Goal: Communication & Community: Answer question/provide support

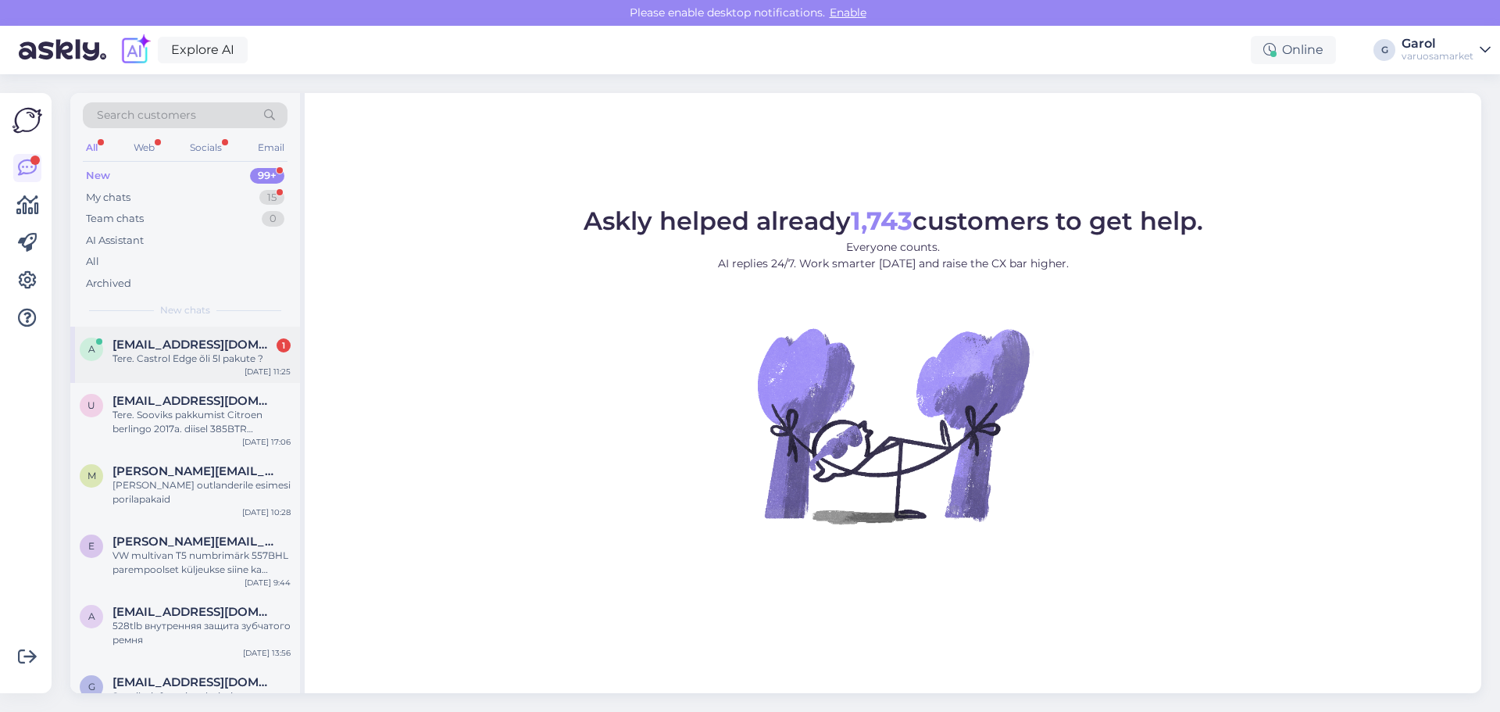
click at [198, 352] on div "Tere. Castrol Edge õli 5l pakute ?" at bounding box center [202, 359] width 178 height 14
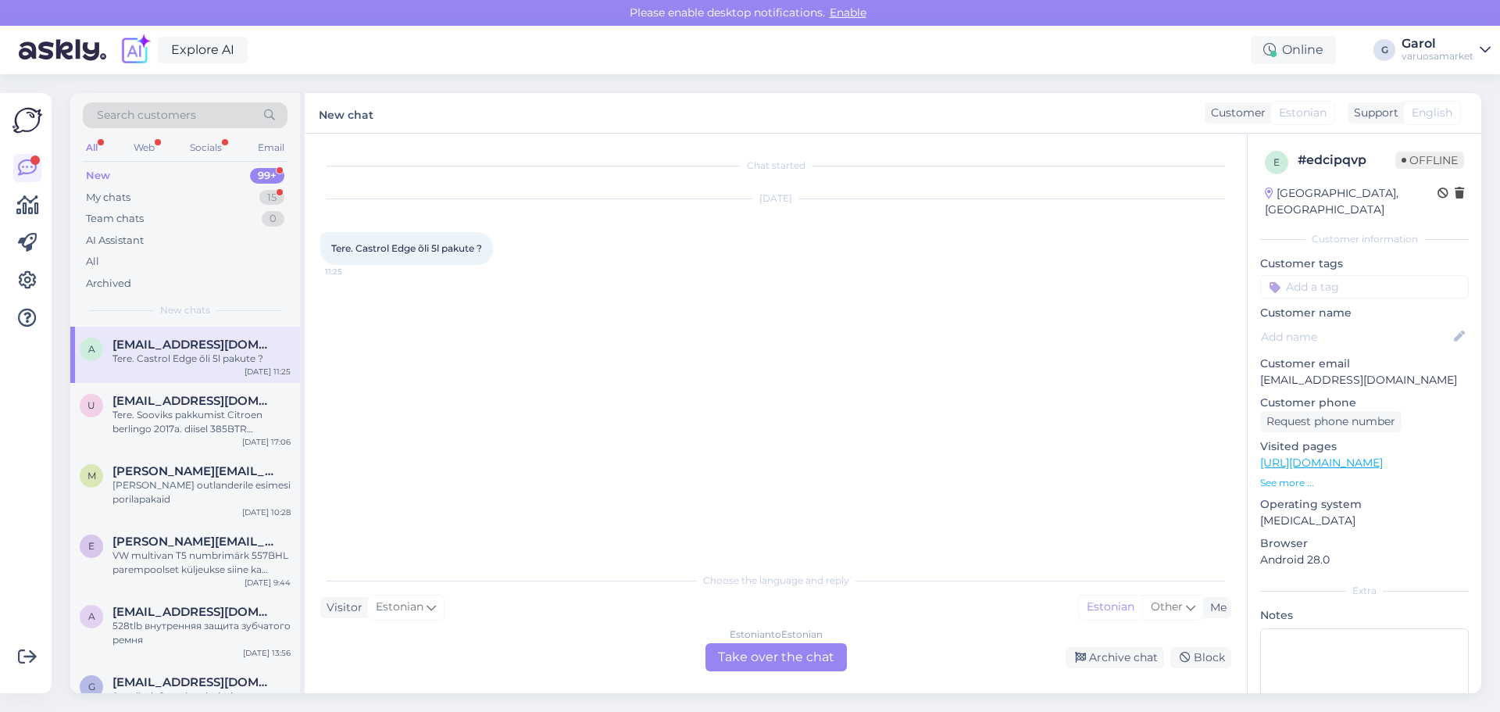
click at [783, 659] on div "Estonian to Estonian Take over the chat" at bounding box center [776, 657] width 141 height 28
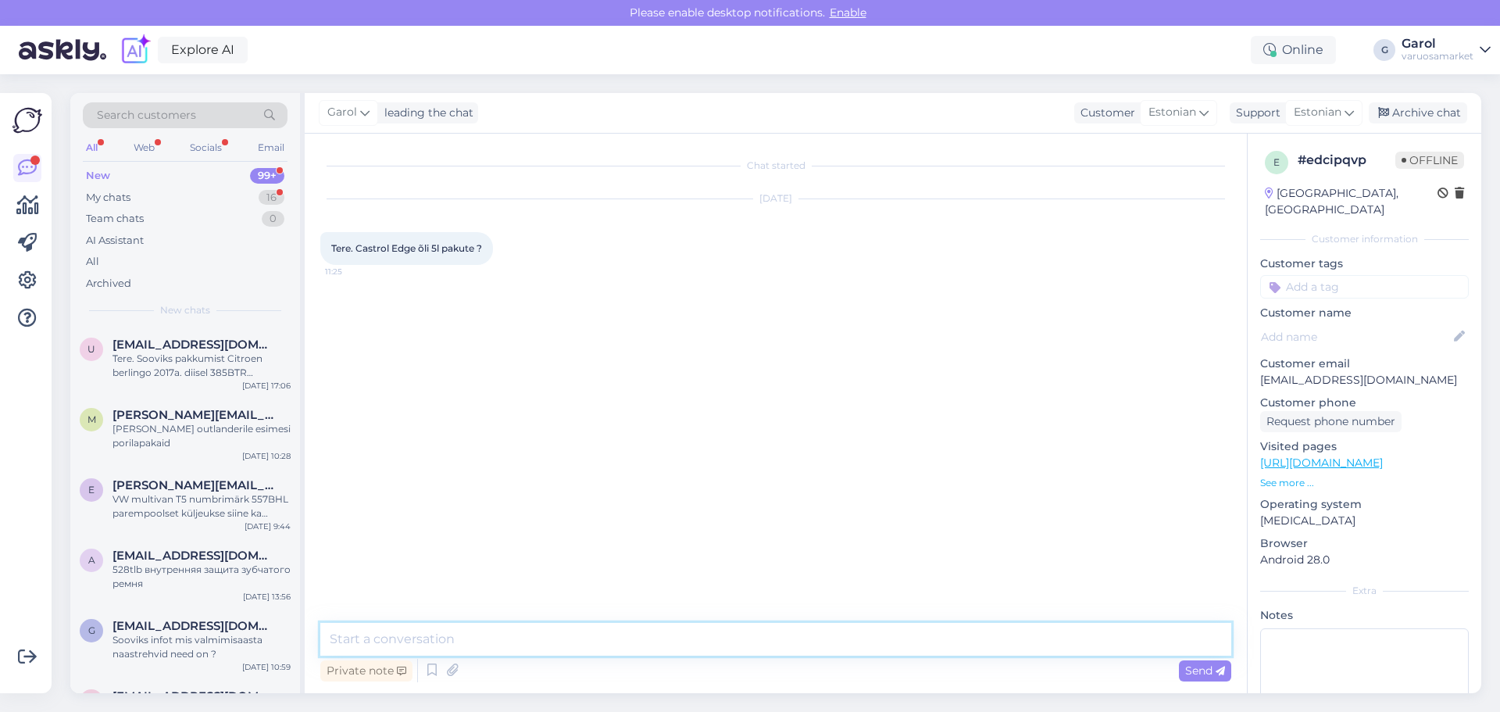
click at [713, 634] on textarea at bounding box center [775, 639] width 911 height 33
type textarea "Tere, on kaupluses olemas riiulil."
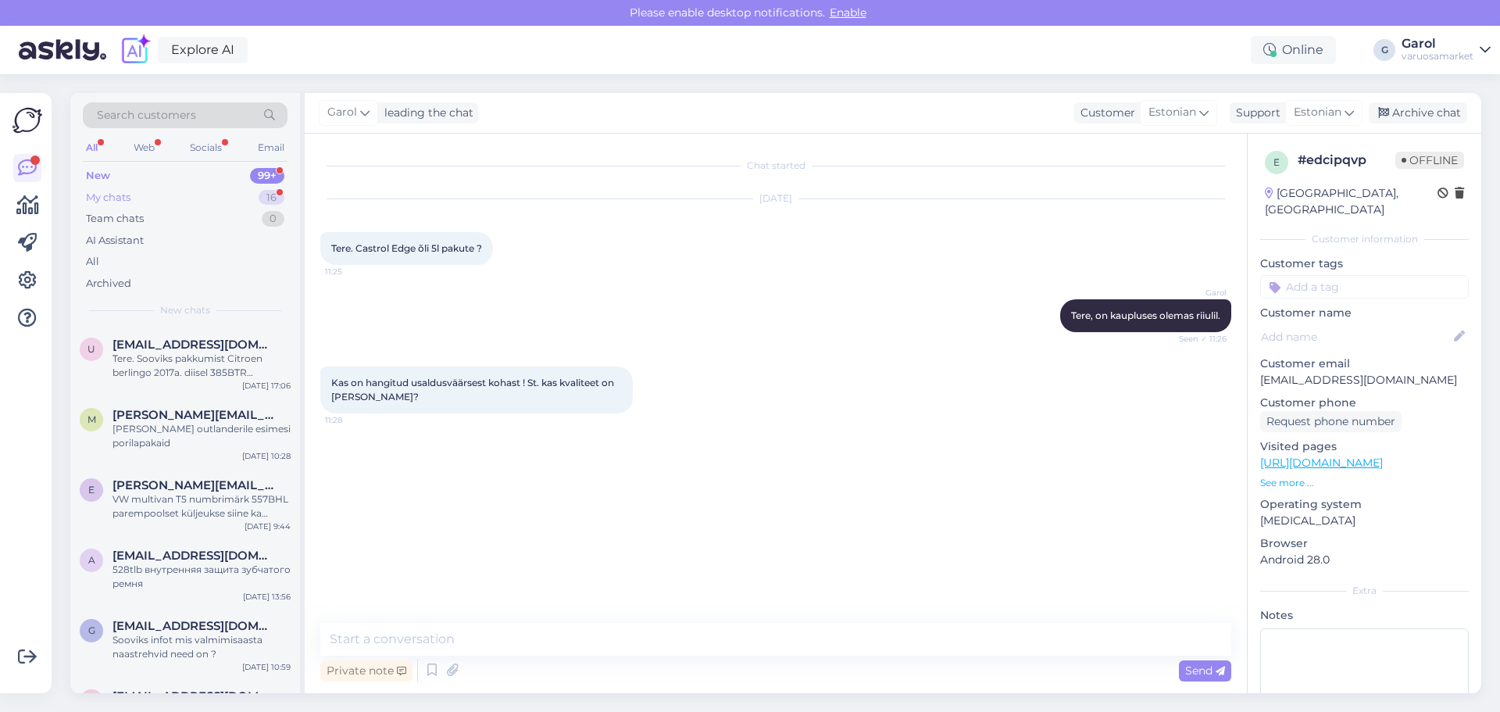
click at [177, 202] on div "My chats 16" at bounding box center [185, 198] width 205 height 22
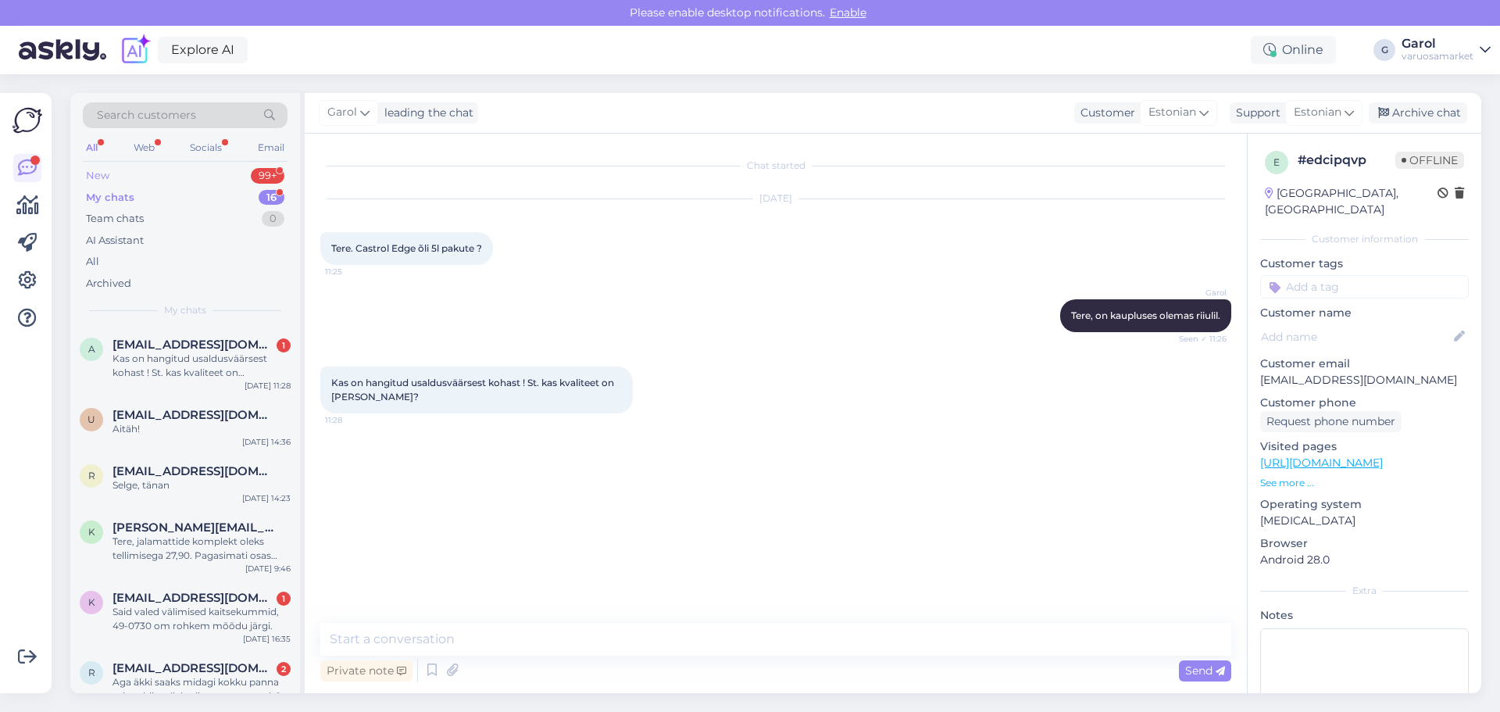
click at [154, 173] on div "New 99+" at bounding box center [185, 176] width 205 height 22
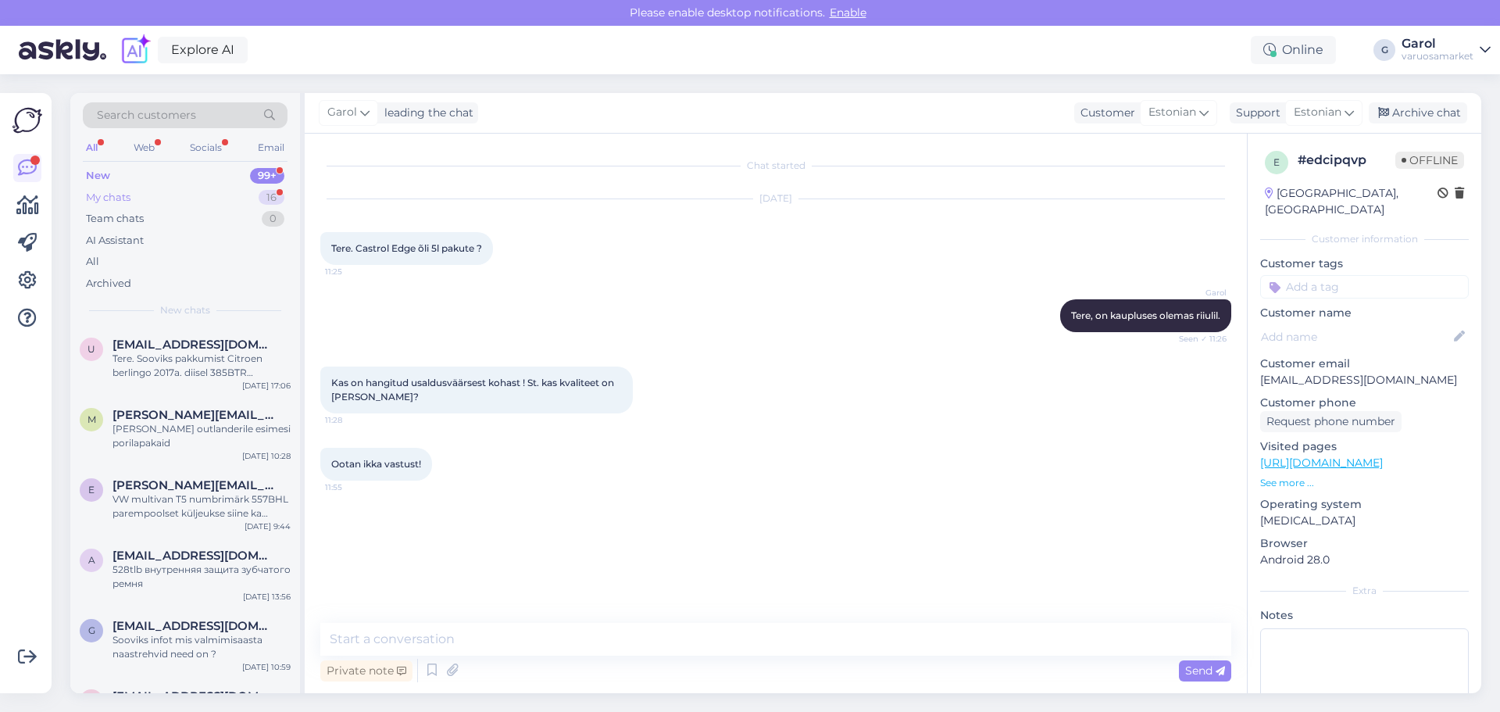
click at [227, 191] on div "My chats 16" at bounding box center [185, 198] width 205 height 22
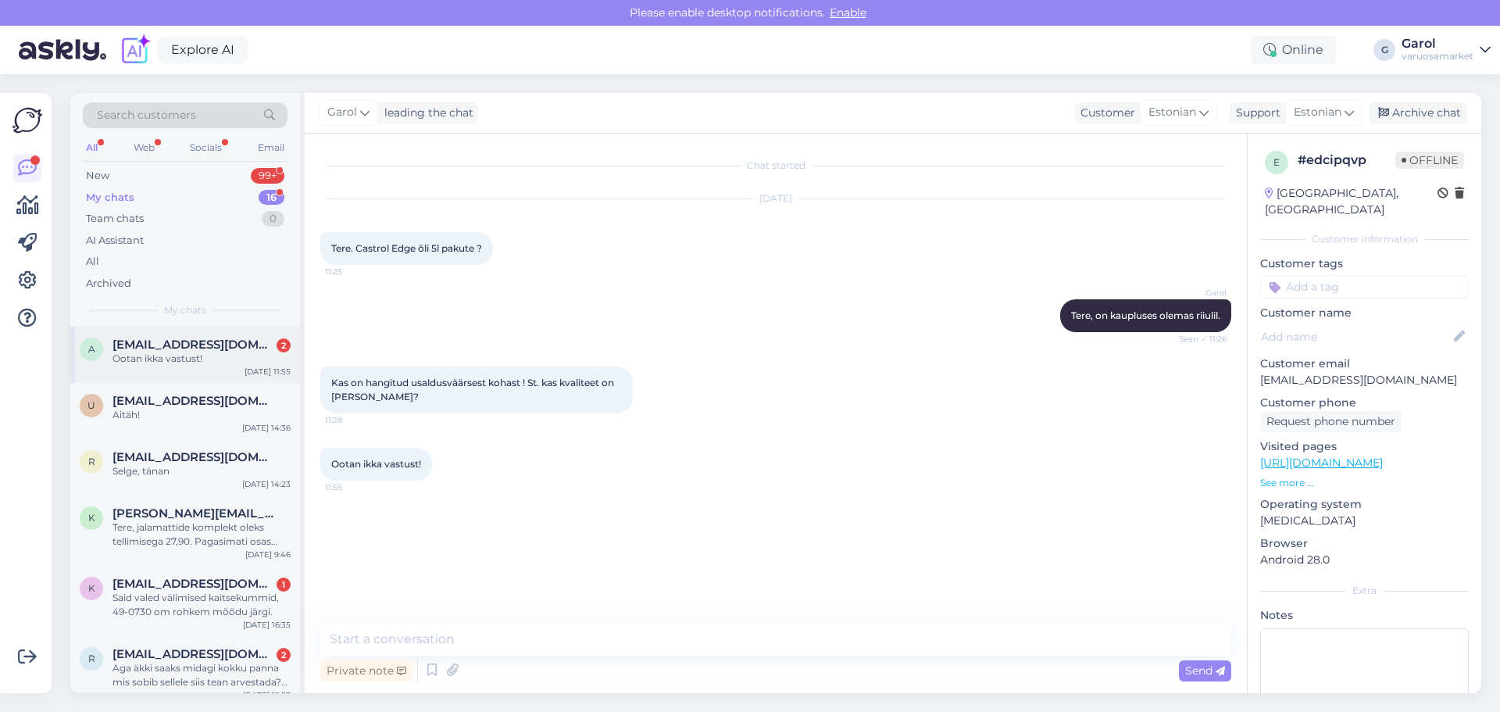
click at [187, 353] on div "Ootan ikka vastust!" at bounding box center [202, 359] width 178 height 14
click at [531, 642] on textarea at bounding box center [775, 639] width 911 height 33
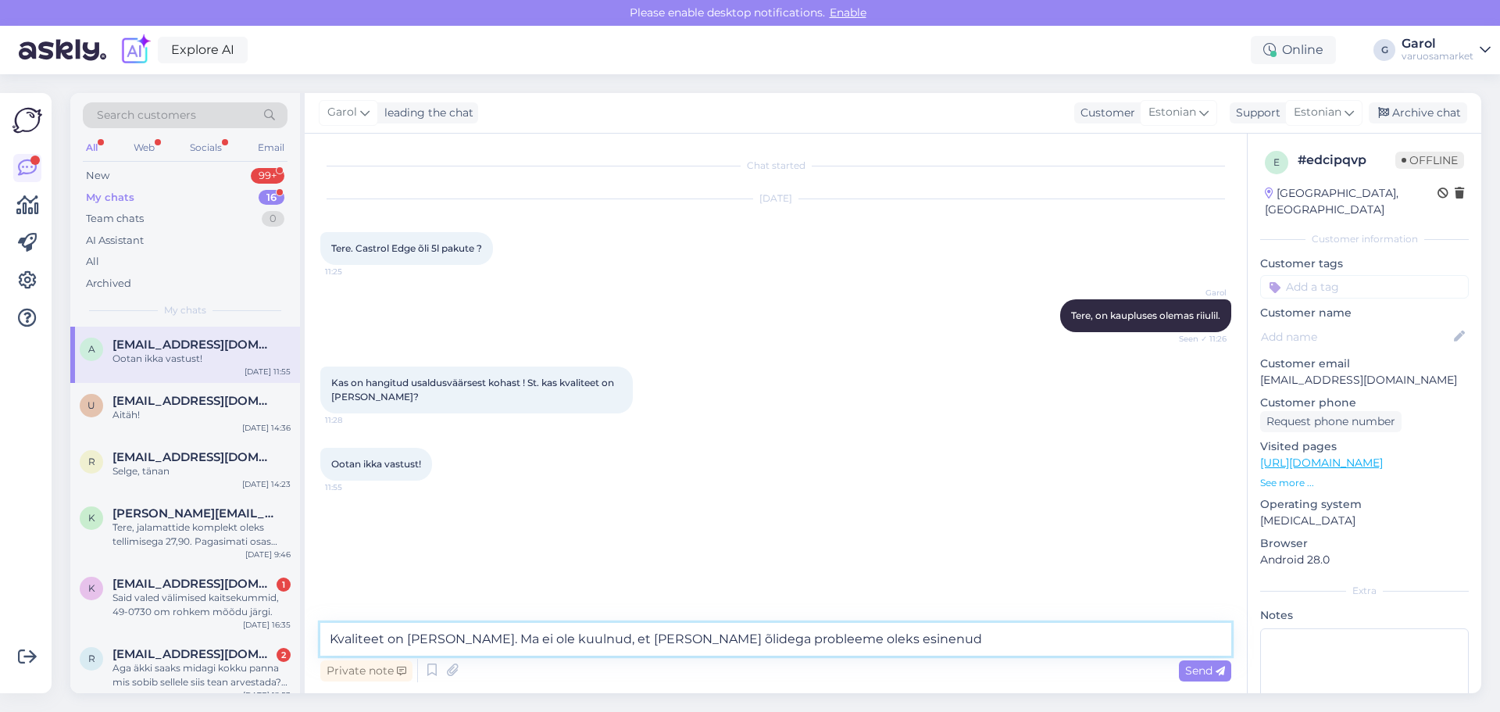
type textarea "Kvaliteet on [PERSON_NAME]. Ma ei ole kuulnud, et [PERSON_NAME] õlidega problee…"
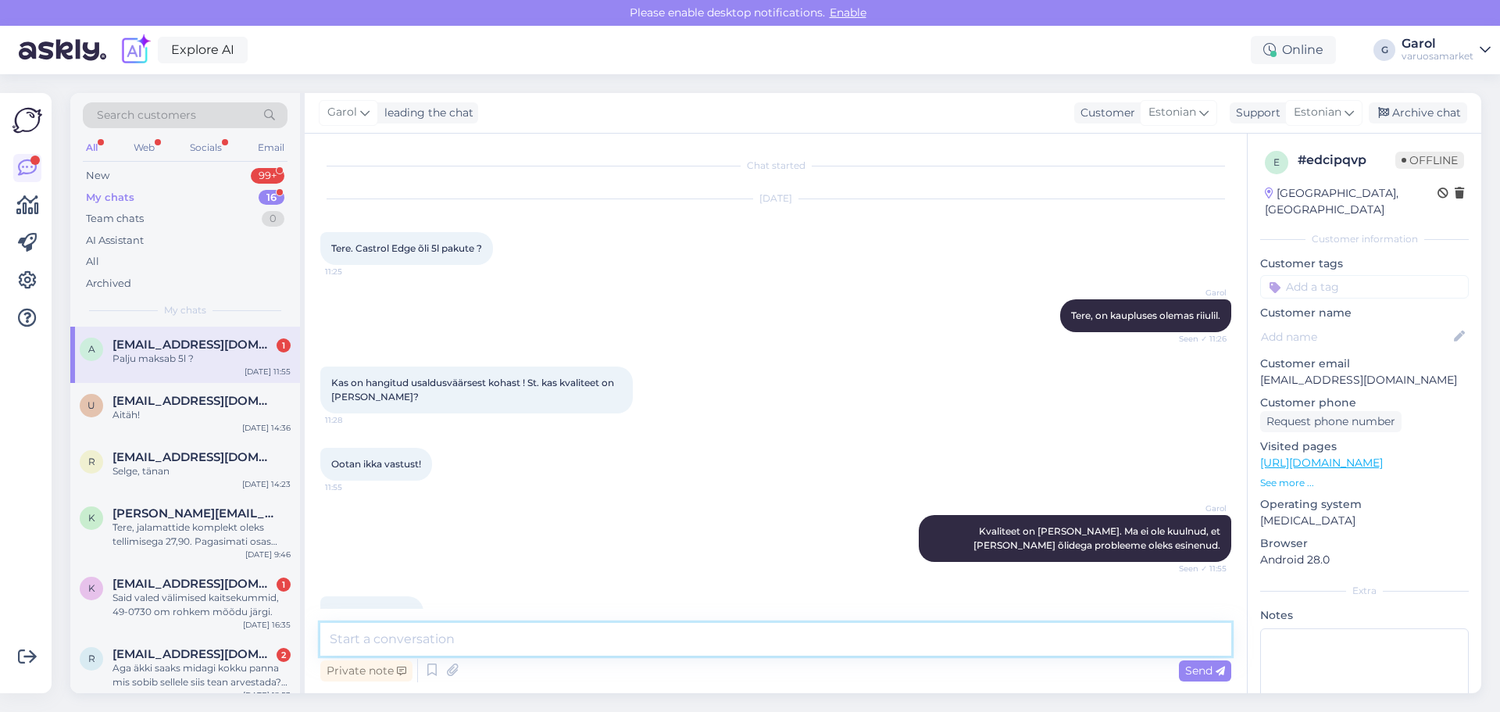
scroll to position [38, 0]
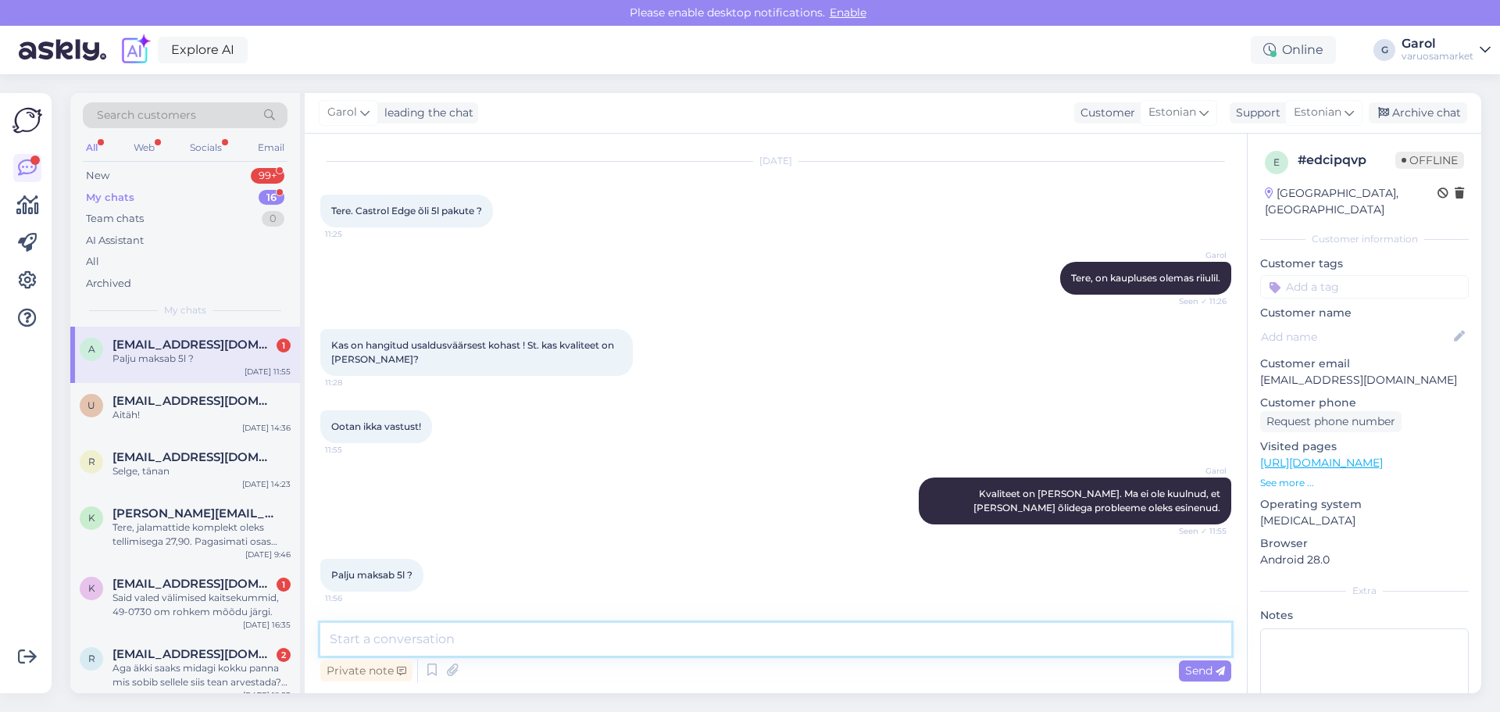
click at [534, 634] on textarea at bounding box center [775, 639] width 911 height 33
drag, startPoint x: 466, startPoint y: 641, endPoint x: 219, endPoint y: 677, distance: 250.3
click at [219, 677] on div "Search customers All Web Socials Email New 99+ My chats 16 Team chats 0 AI Assi…" at bounding box center [775, 393] width 1411 height 600
type textarea "5w30 viskoosus ja C3 spetsifikatsioonile on [PERSON_NAME]?"
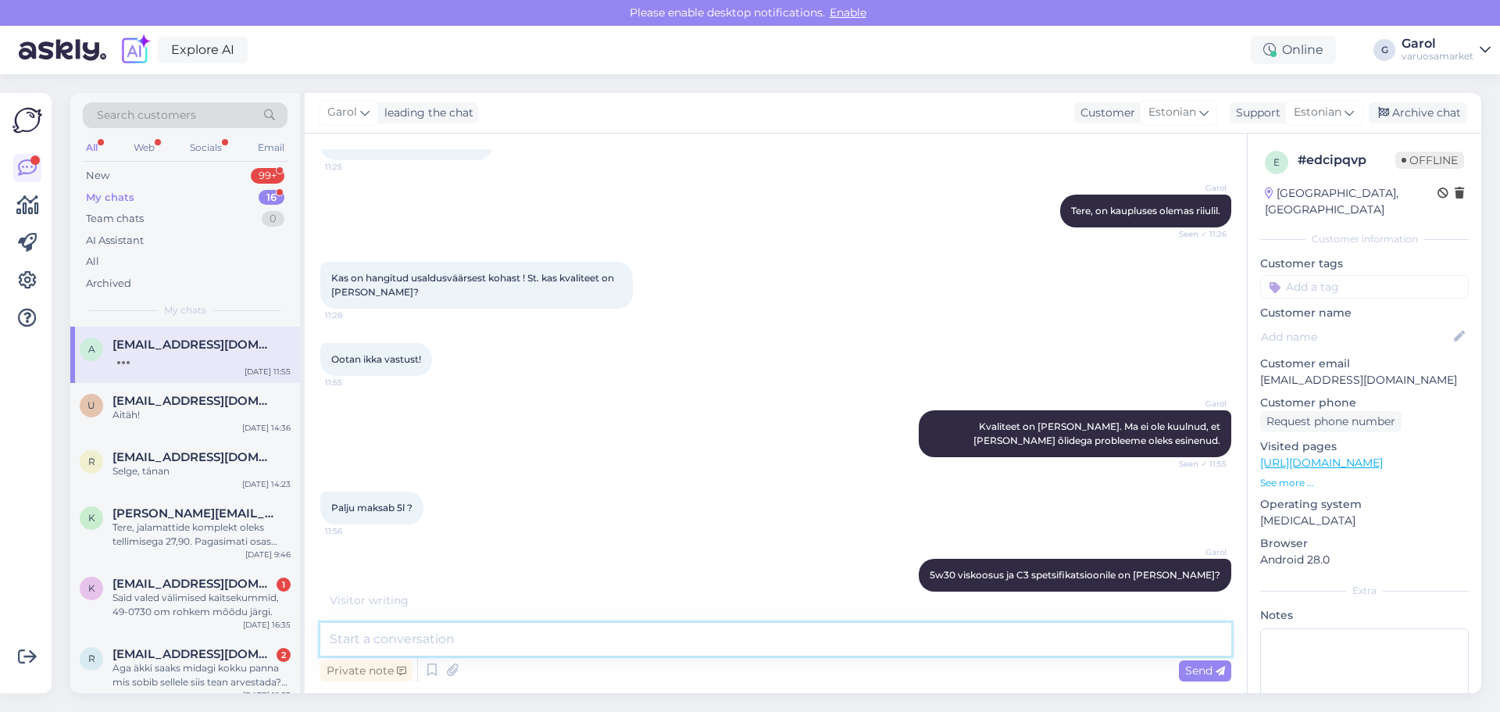
scroll to position [172, 0]
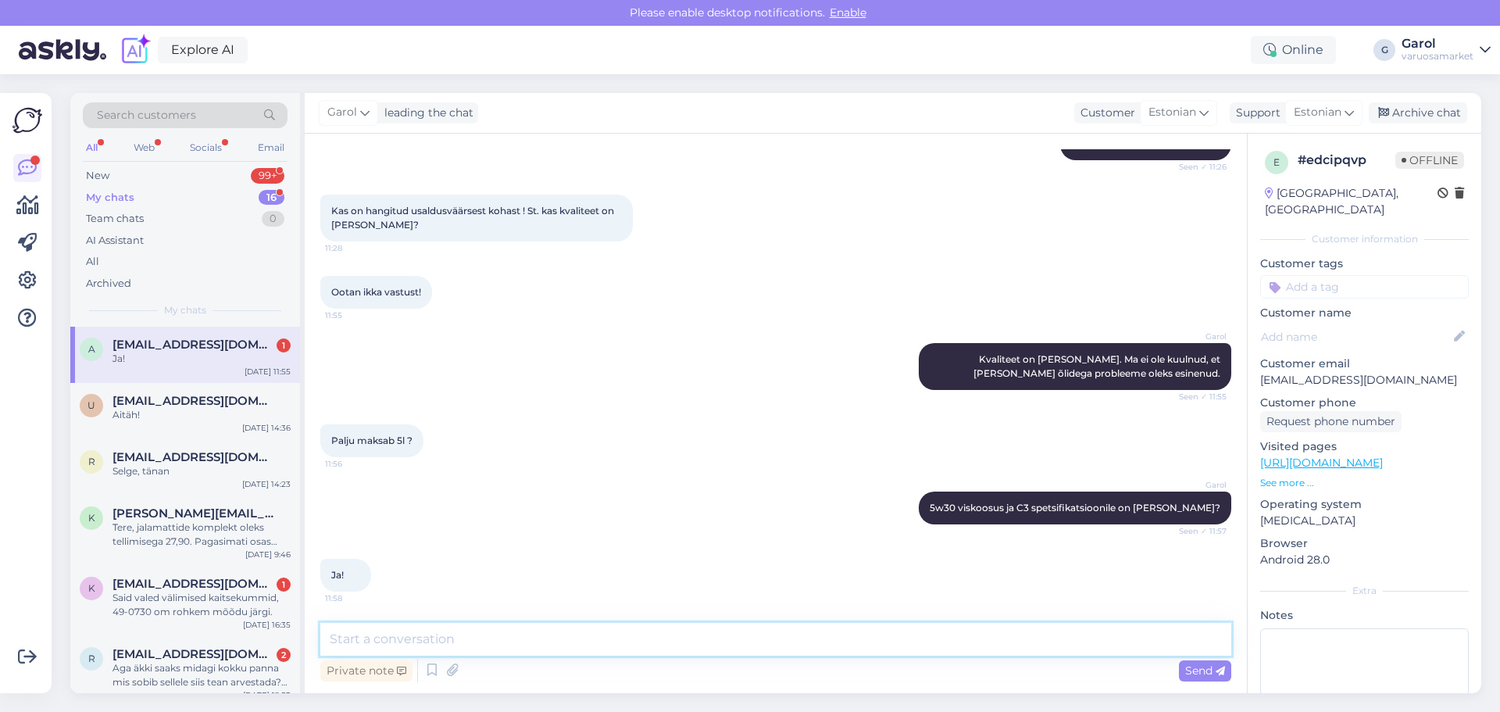
click at [699, 636] on textarea at bounding box center [775, 639] width 911 height 33
click at [448, 645] on textarea "Kaupluses" at bounding box center [775, 639] width 911 height 33
click at [477, 638] on textarea "Kaupluses" at bounding box center [775, 639] width 911 height 33
click at [488, 638] on textarea "Kaupluses" at bounding box center [775, 639] width 911 height 33
type textarea "Kaupluses leti hinnaga 75,90."
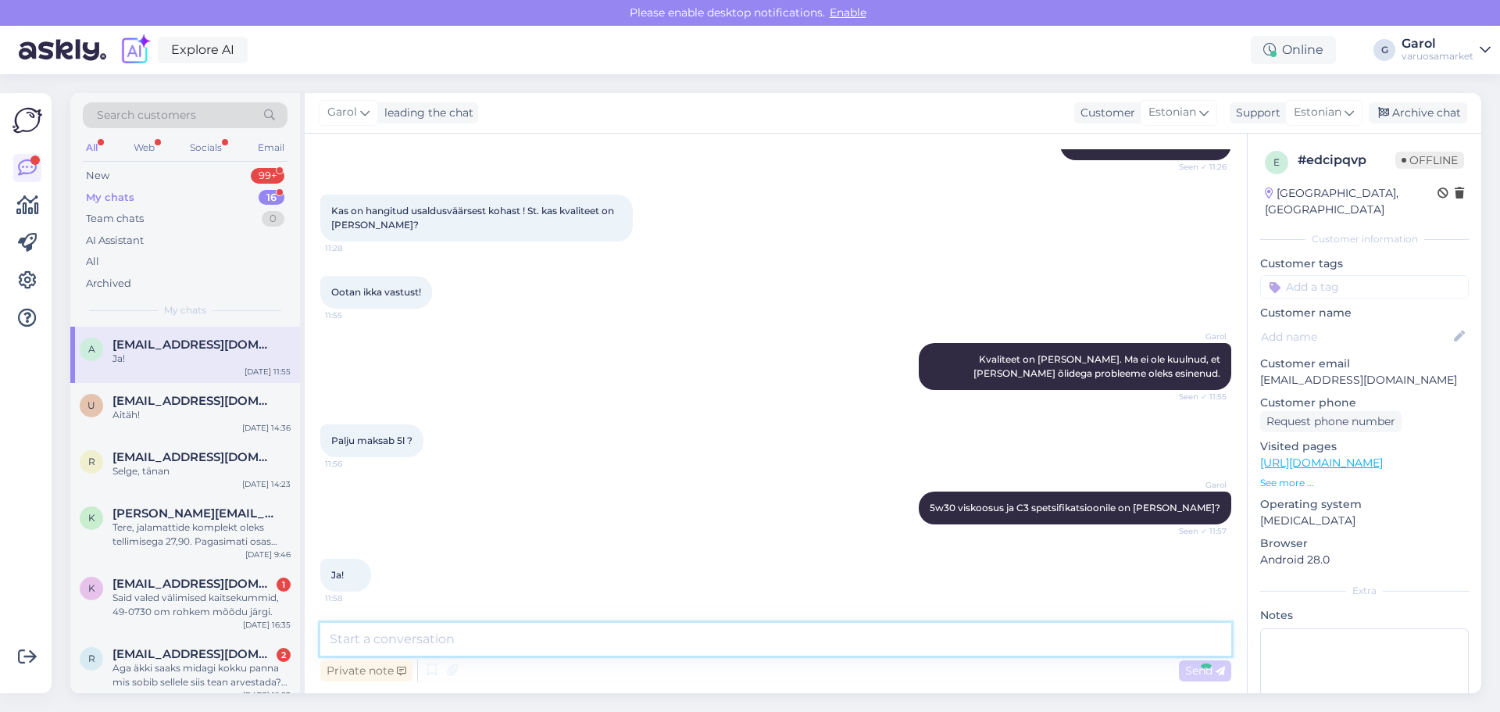
scroll to position [239, 0]
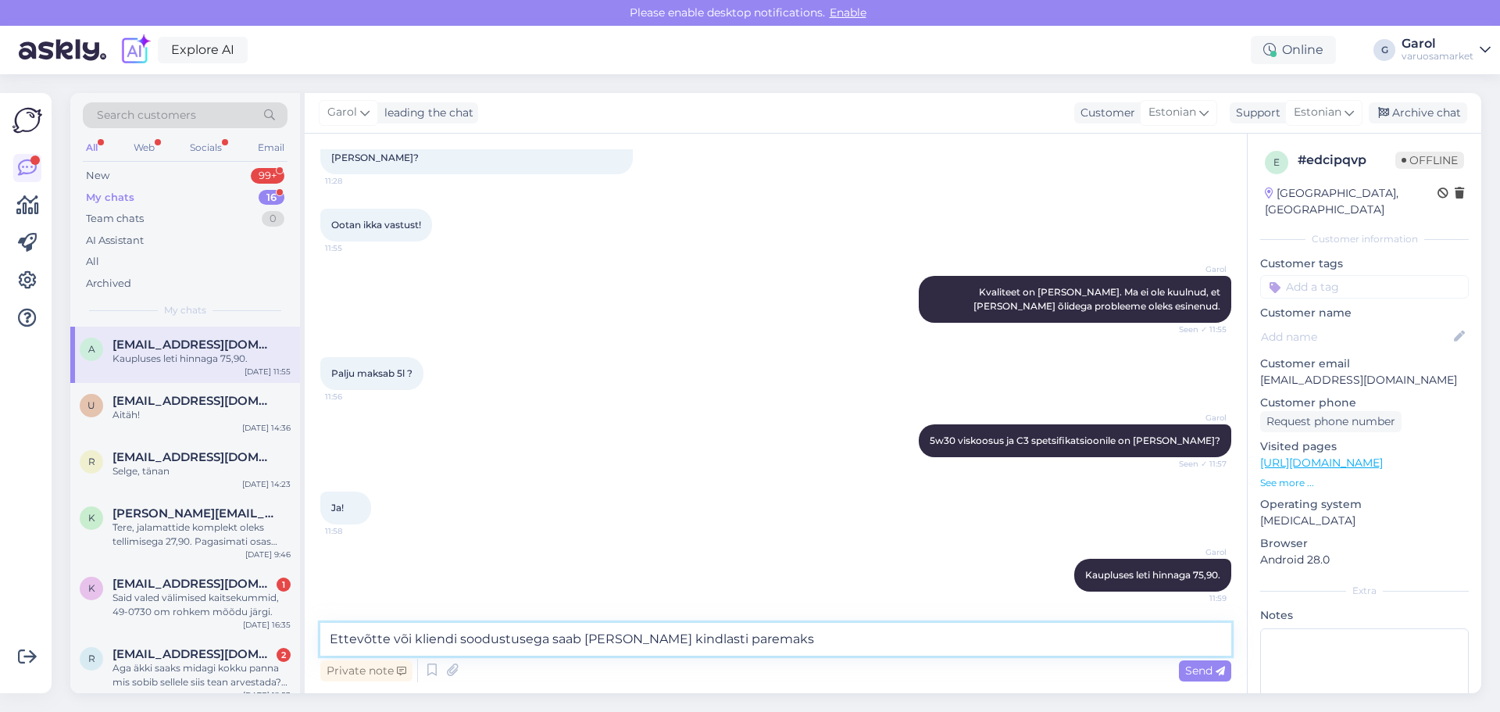
type textarea "Ettevõtte või kliendi soodustusega saab [PERSON_NAME] kindlasti paremaks."
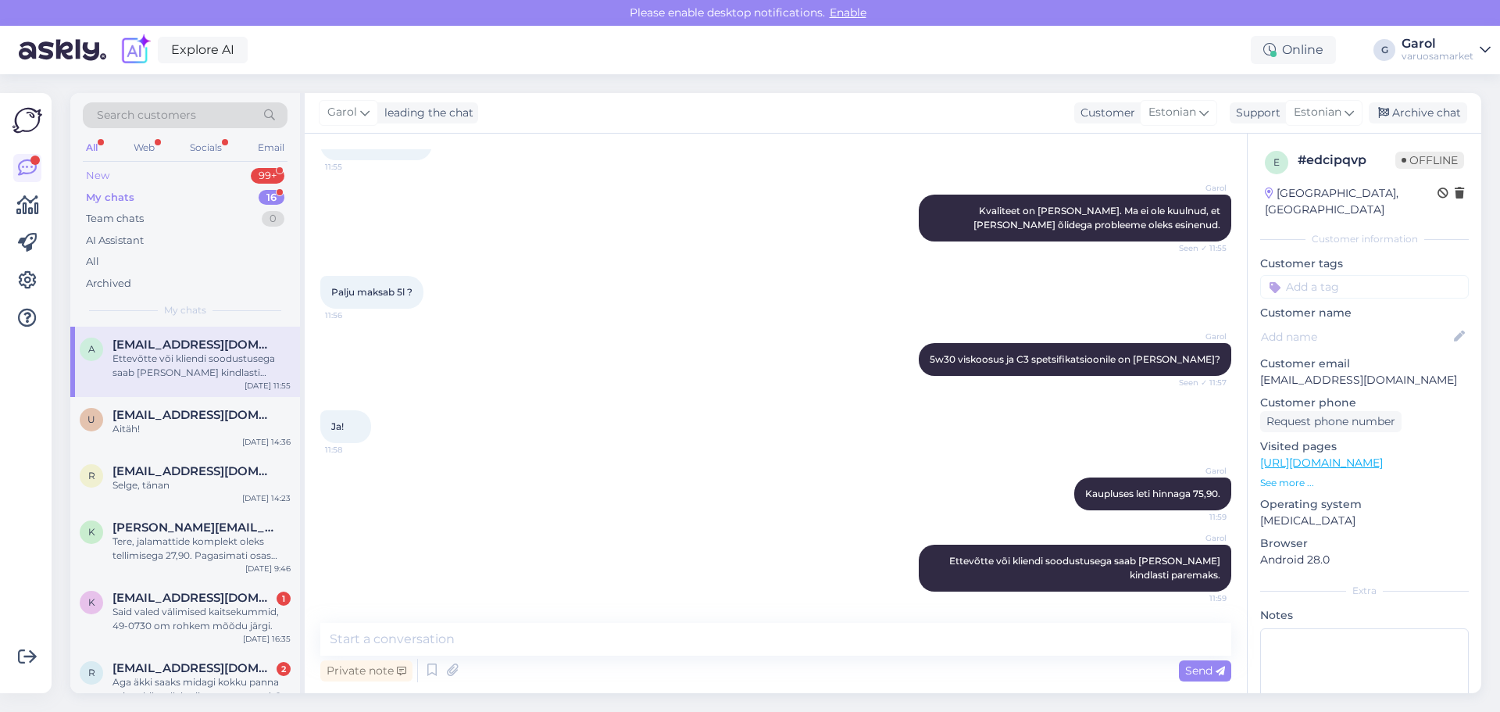
click at [204, 176] on div "New 99+" at bounding box center [185, 176] width 205 height 22
